Goal: Communication & Community: Answer question/provide support

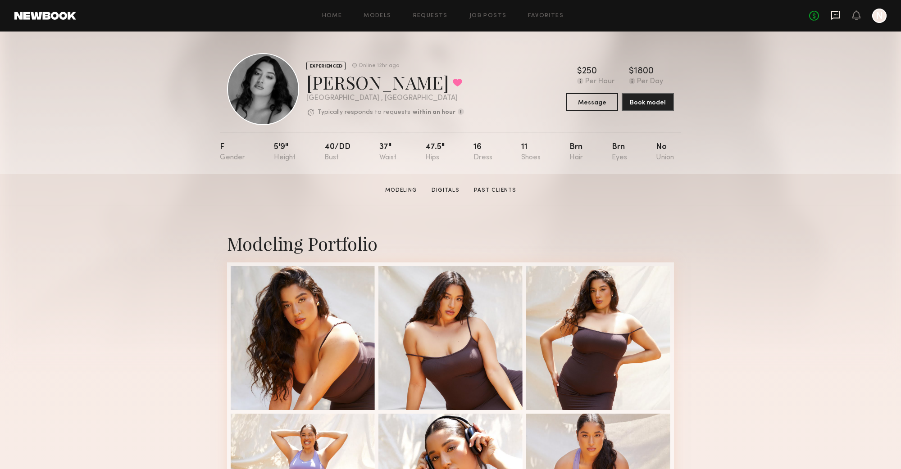
click at [833, 15] on icon at bounding box center [836, 15] width 10 height 10
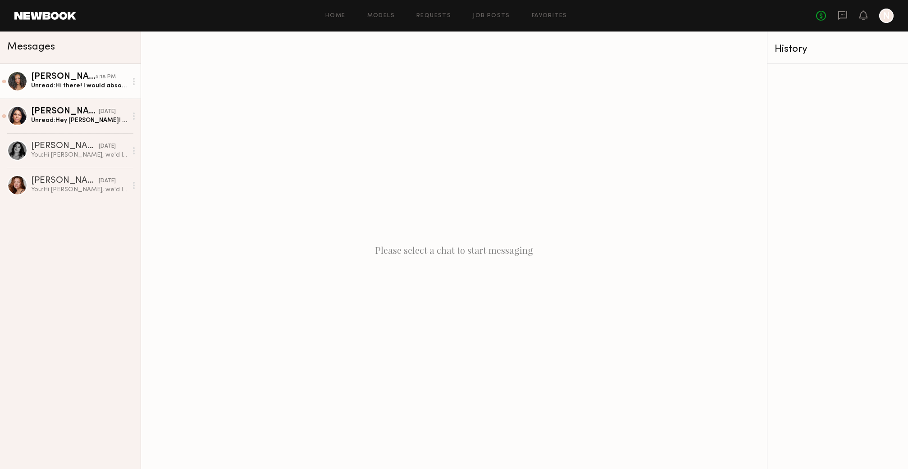
click at [61, 93] on link "[PERSON_NAME] 5:18 PM Unread: Hi there! I would absolutely love to come by! Wou…" at bounding box center [70, 81] width 141 height 35
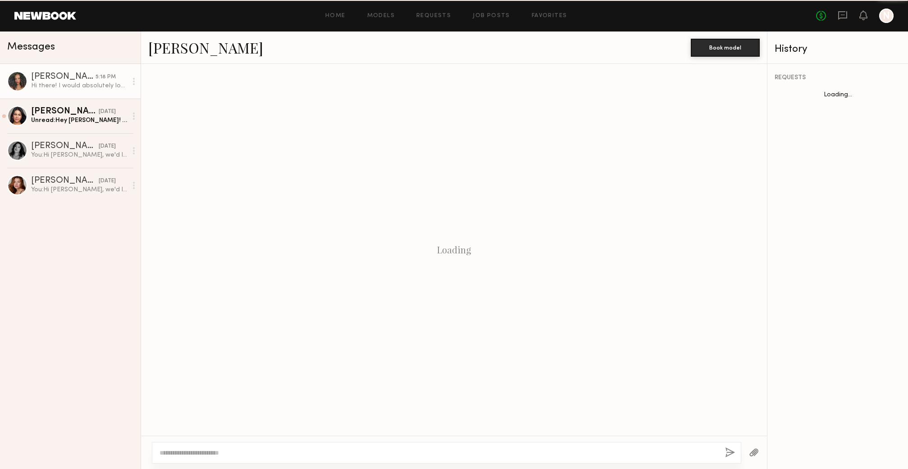
scroll to position [135, 0]
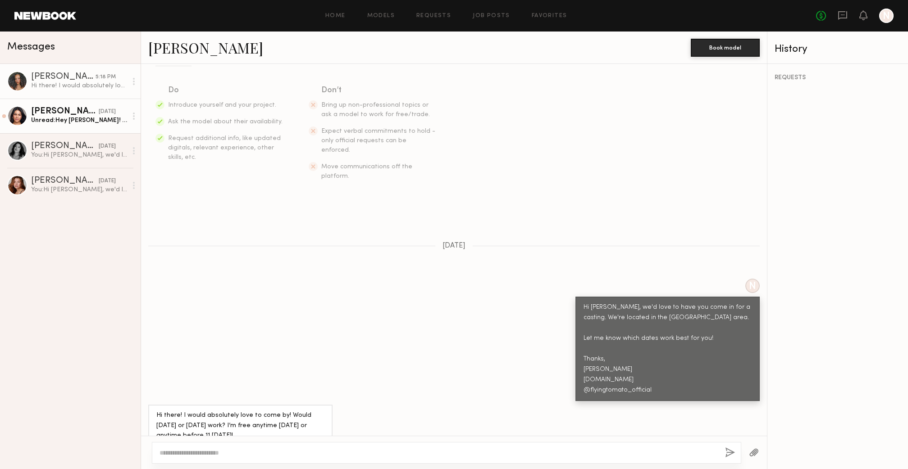
click at [78, 123] on div "Unread: Hey [PERSON_NAME]! Thank you for reaching out! I am available this week…" at bounding box center [79, 120] width 96 height 9
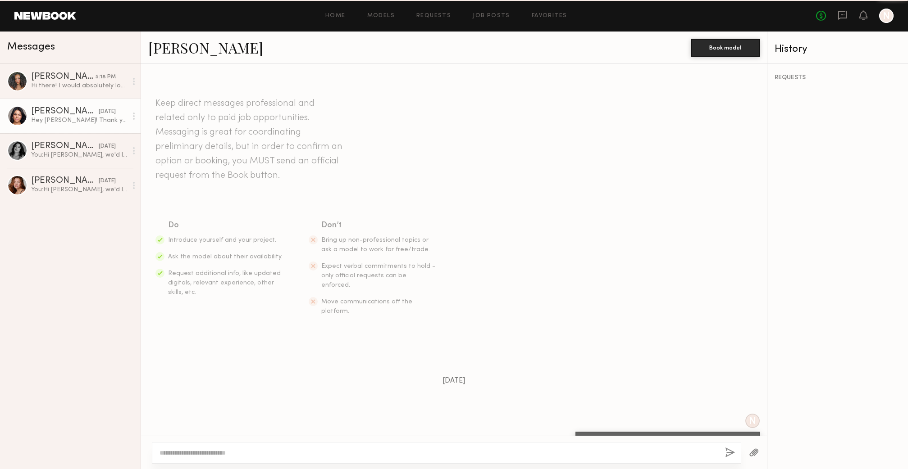
scroll to position [145, 0]
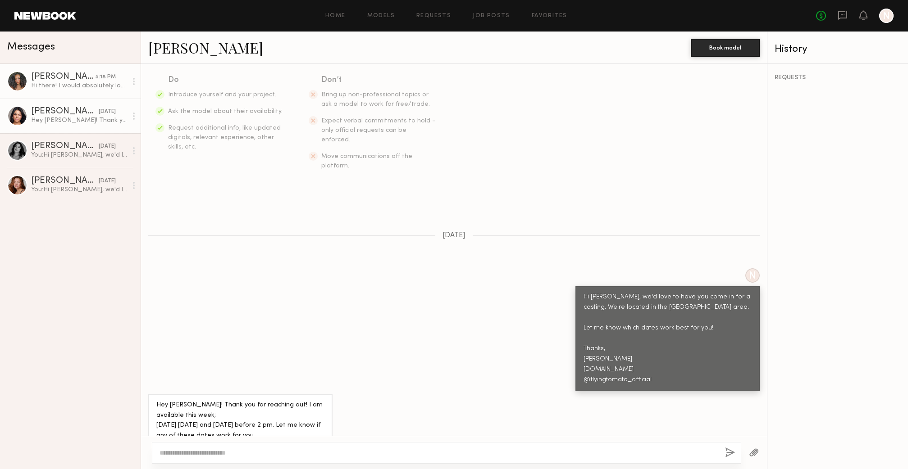
click at [82, 87] on div "Hi there! I would absolutely love to come by! Would [DATE] or [DATE] work? I’m …" at bounding box center [79, 86] width 96 height 9
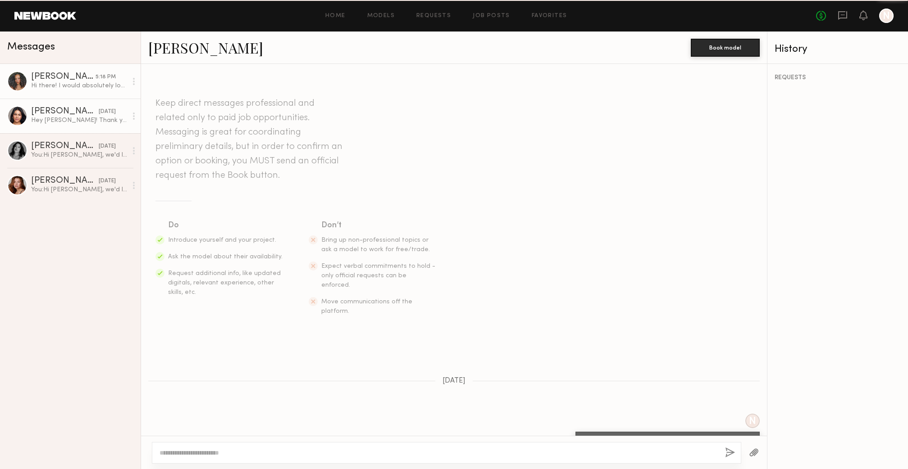
scroll to position [135, 0]
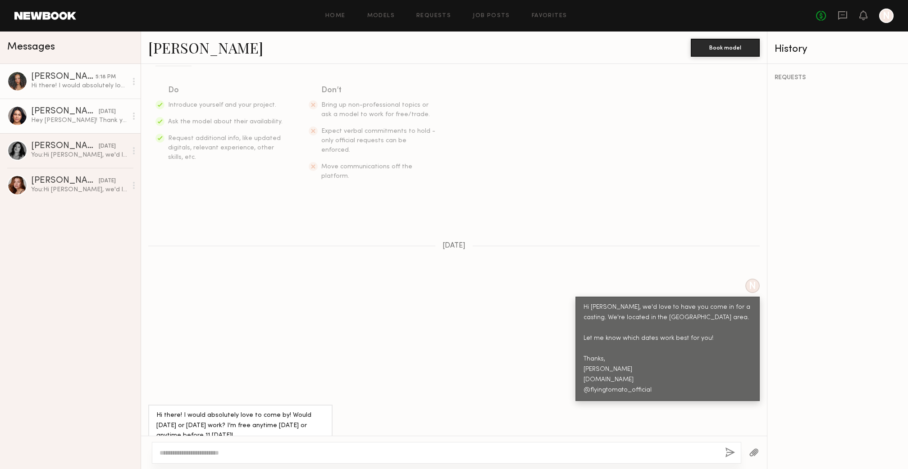
click at [79, 111] on div "[PERSON_NAME]" at bounding box center [65, 111] width 68 height 9
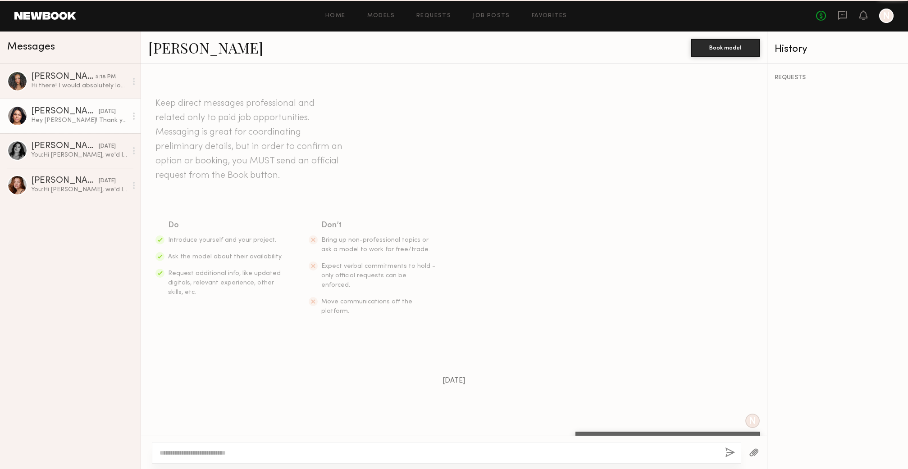
scroll to position [145, 0]
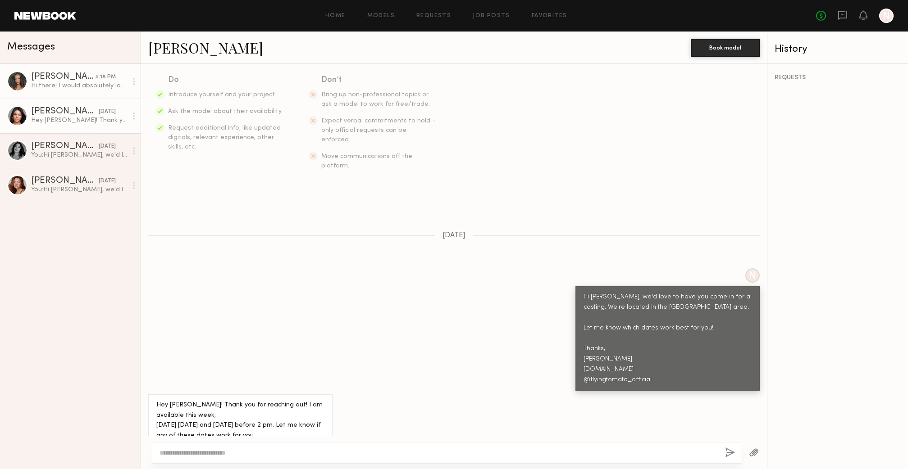
click at [77, 91] on link "[PERSON_NAME] 5:18 PM Hi there! I would absolutely love to come by! Would [DATE…" at bounding box center [70, 81] width 141 height 35
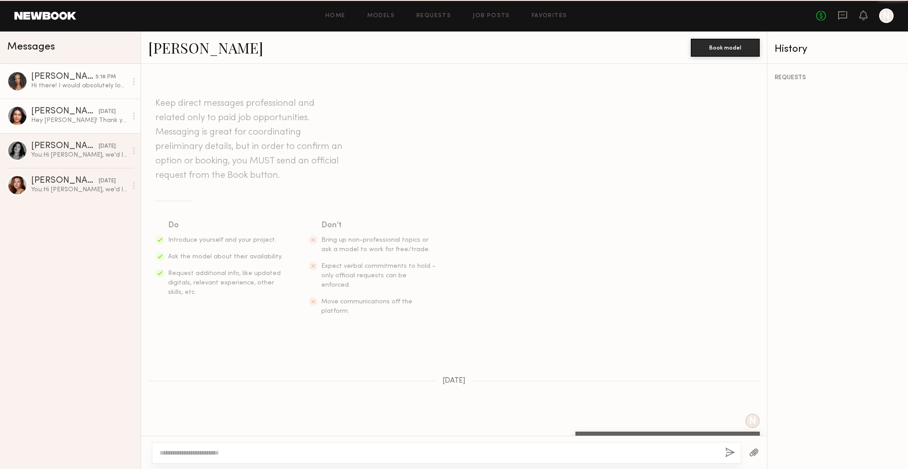
scroll to position [135, 0]
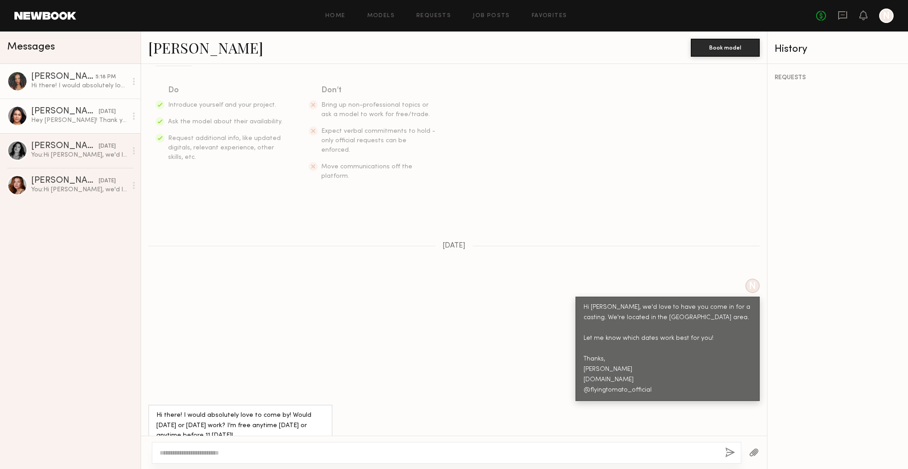
click at [77, 106] on link "[PERSON_NAME] [DATE] Hey [PERSON_NAME]! Thank you for reaching out! I am availa…" at bounding box center [70, 116] width 141 height 35
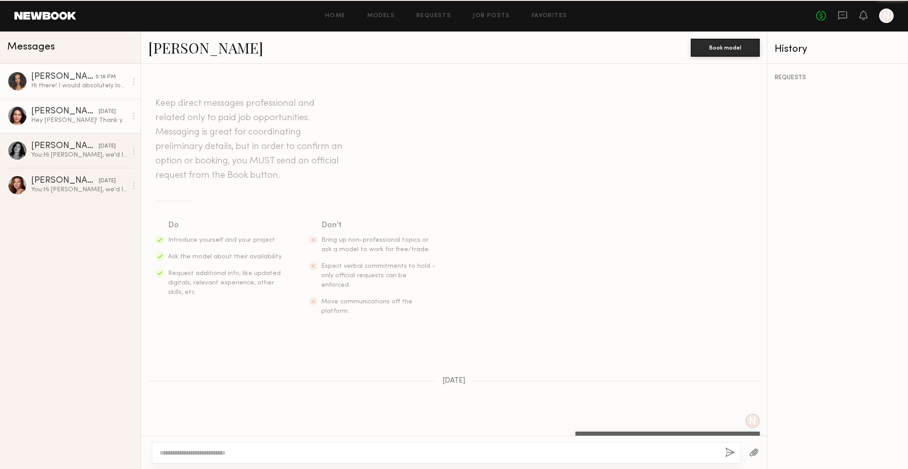
scroll to position [145, 0]
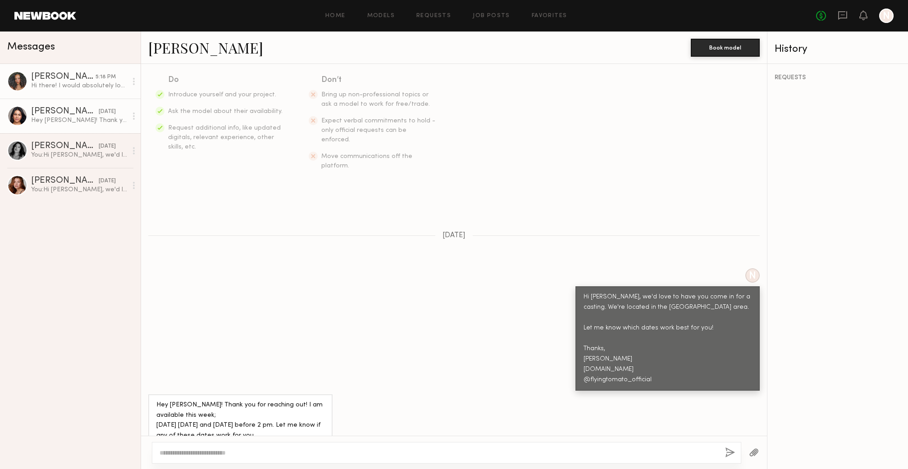
click at [77, 77] on div "[PERSON_NAME]" at bounding box center [63, 77] width 64 height 9
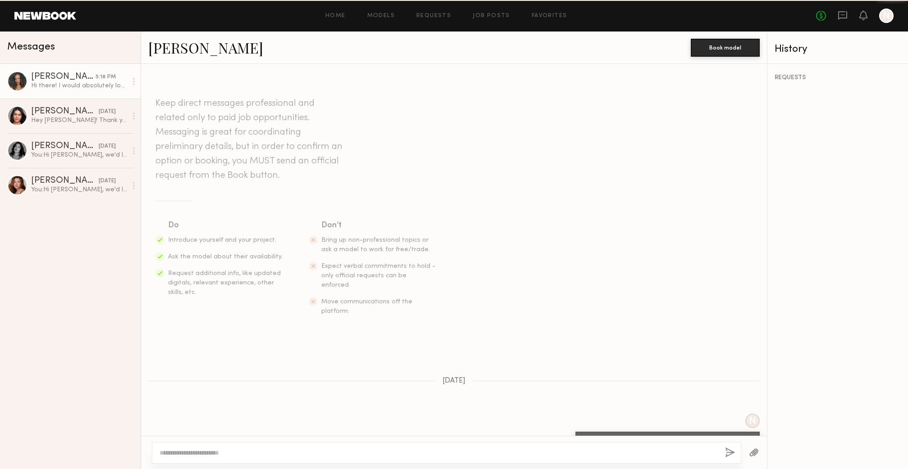
scroll to position [135, 0]
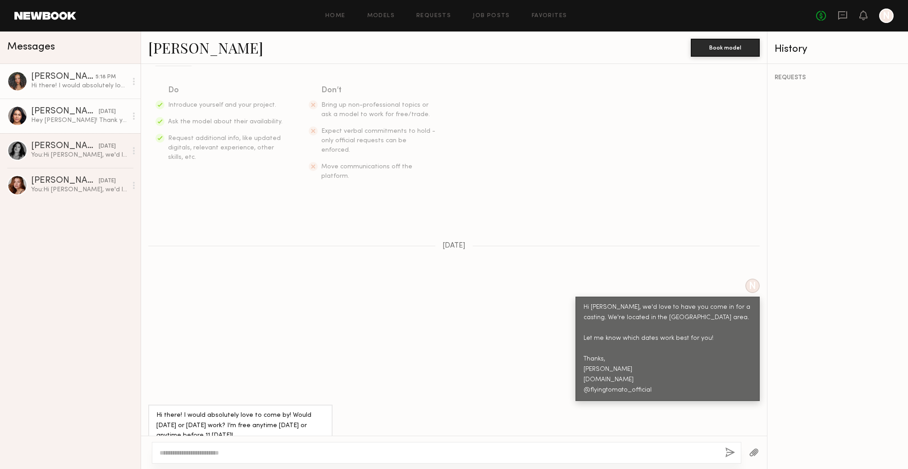
click at [77, 104] on link "[PERSON_NAME] [DATE] Hey [PERSON_NAME]! Thank you for reaching out! I am availa…" at bounding box center [70, 116] width 141 height 35
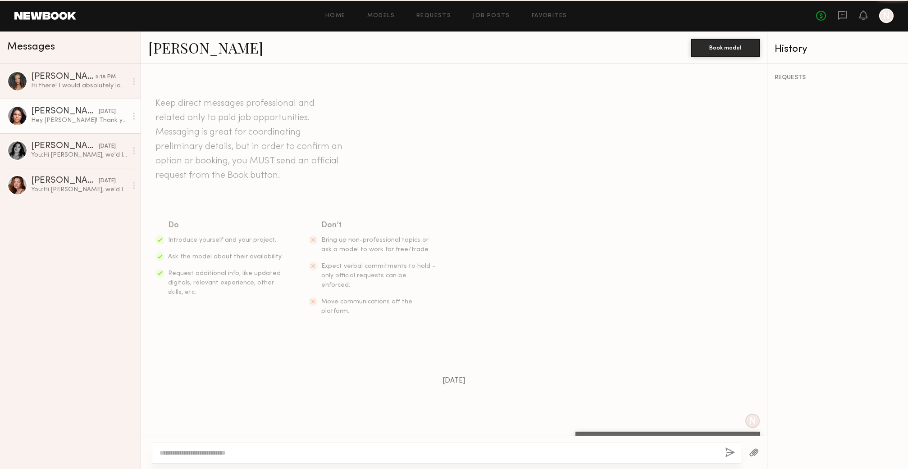
scroll to position [145, 0]
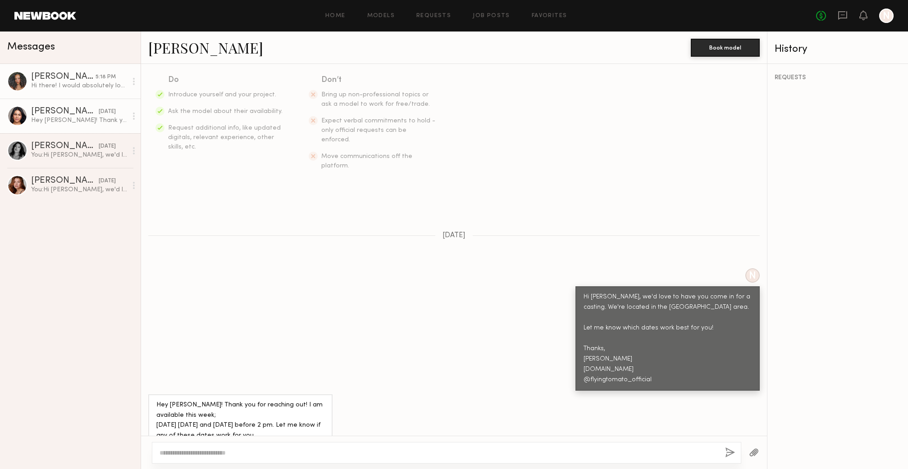
click at [78, 85] on div "Hi there! I would absolutely love to come by! Would [DATE] or [DATE] work? I’m …" at bounding box center [79, 86] width 96 height 9
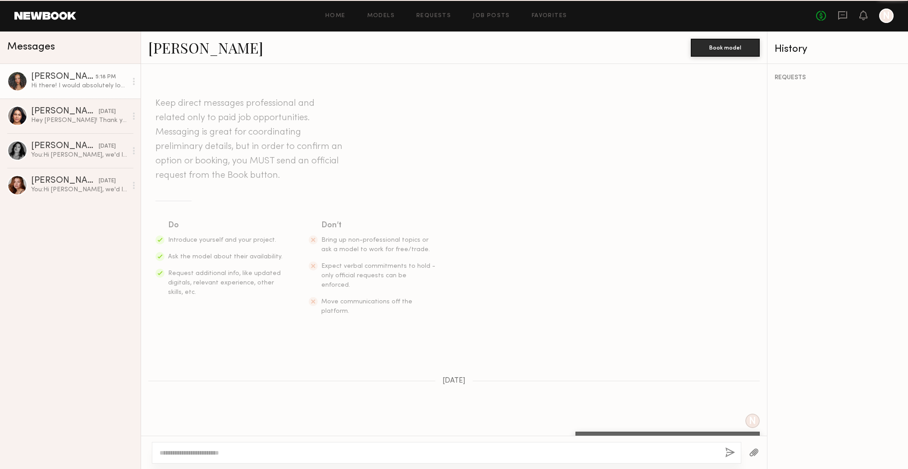
scroll to position [135, 0]
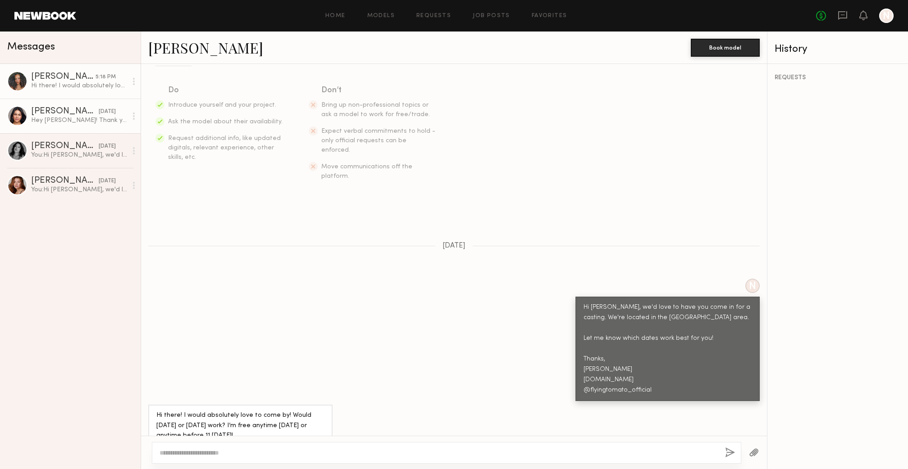
click at [41, 129] on link "[PERSON_NAME] [DATE] Hey [PERSON_NAME]! Thank you for reaching out! I am availa…" at bounding box center [70, 116] width 141 height 35
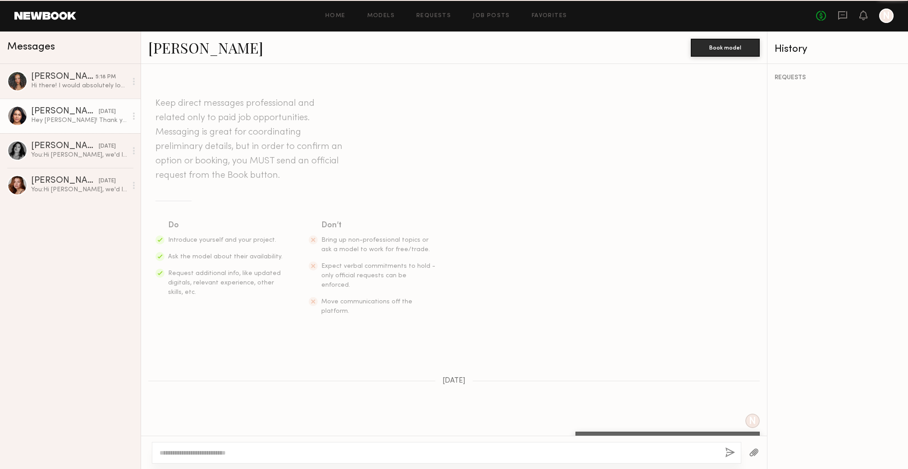
scroll to position [145, 0]
